Goal: Find specific page/section: Find specific page/section

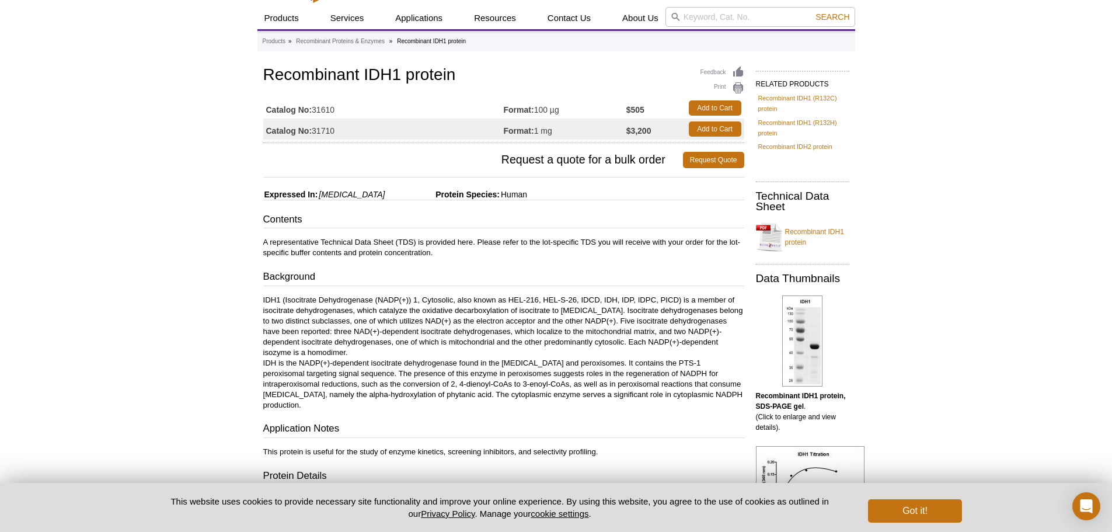
scroll to position [26, 0]
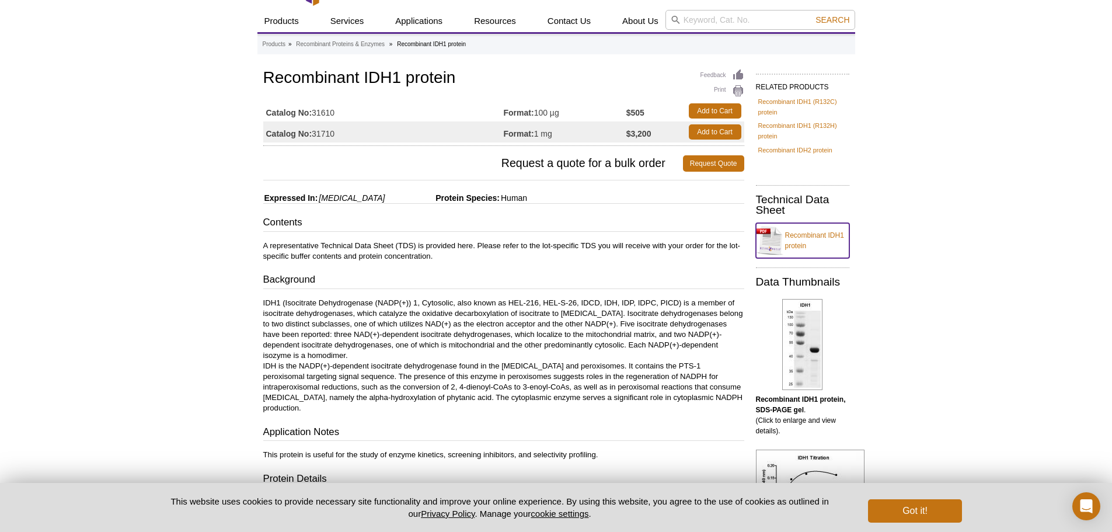
click at [815, 241] on link "Recombinant IDH1 protein" at bounding box center [802, 240] width 93 height 35
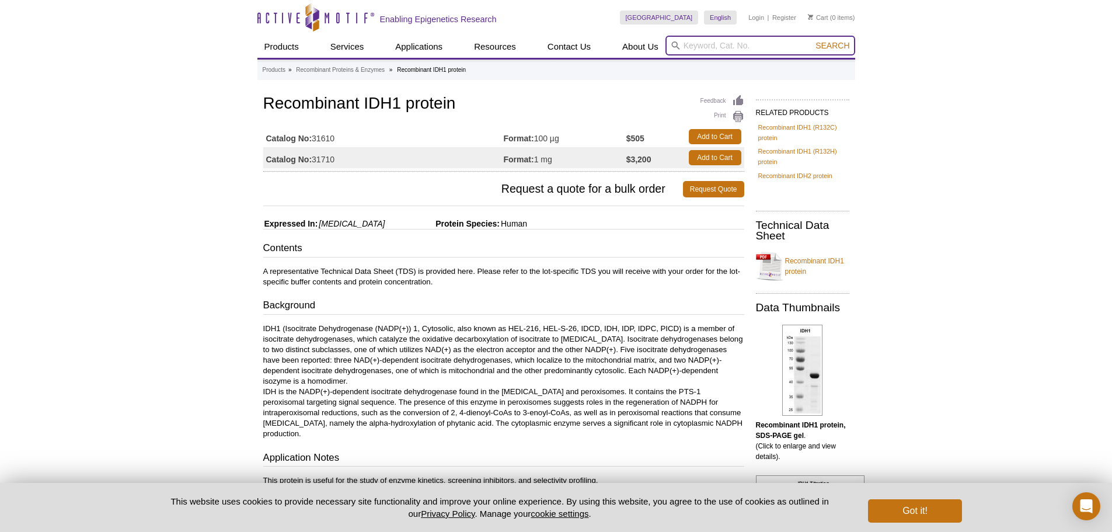
click at [717, 46] on input "search" at bounding box center [761, 46] width 190 height 20
click at [699, 47] on input "search" at bounding box center [761, 46] width 190 height 20
paste input "13101"
type input "13101"
click at [822, 44] on span "Search" at bounding box center [833, 45] width 34 height 9
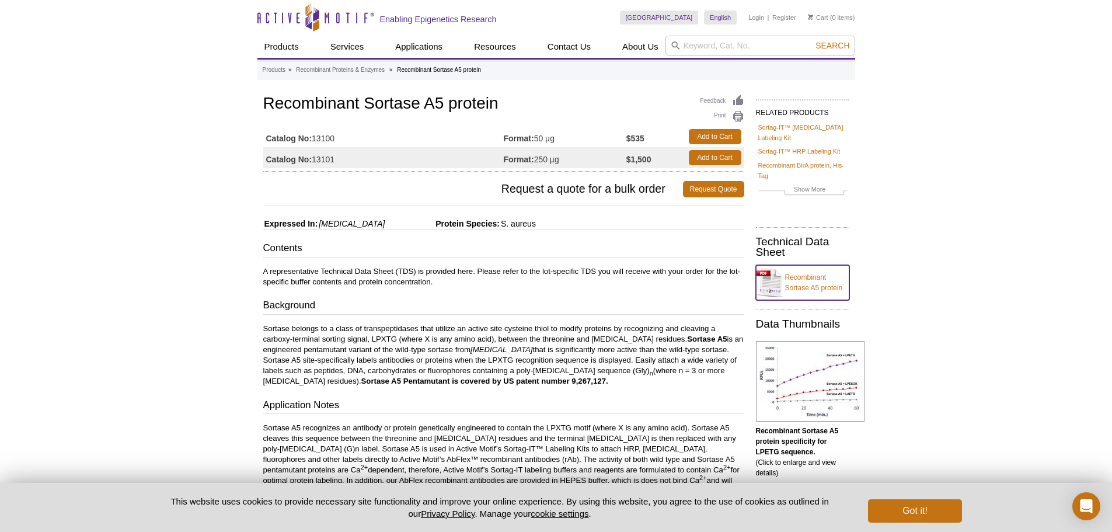
click at [809, 265] on link "Recombinant Sortase A5 protein" at bounding box center [802, 282] width 93 height 35
